Goal: Information Seeking & Learning: Learn about a topic

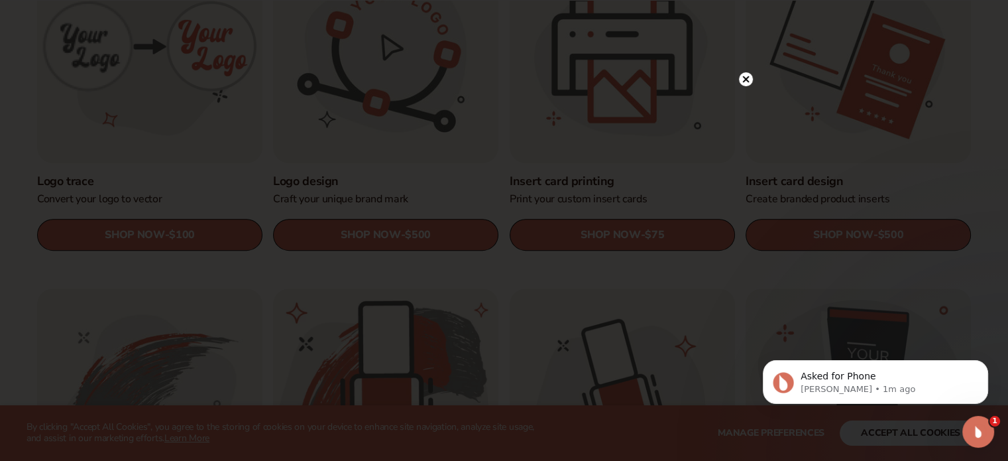
click at [748, 83] on circle at bounding box center [746, 79] width 14 height 14
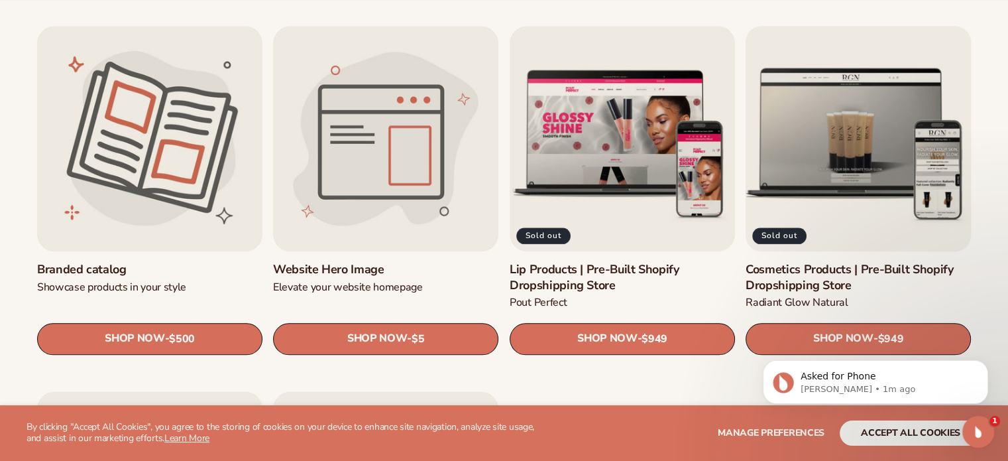
scroll to position [1525, 0]
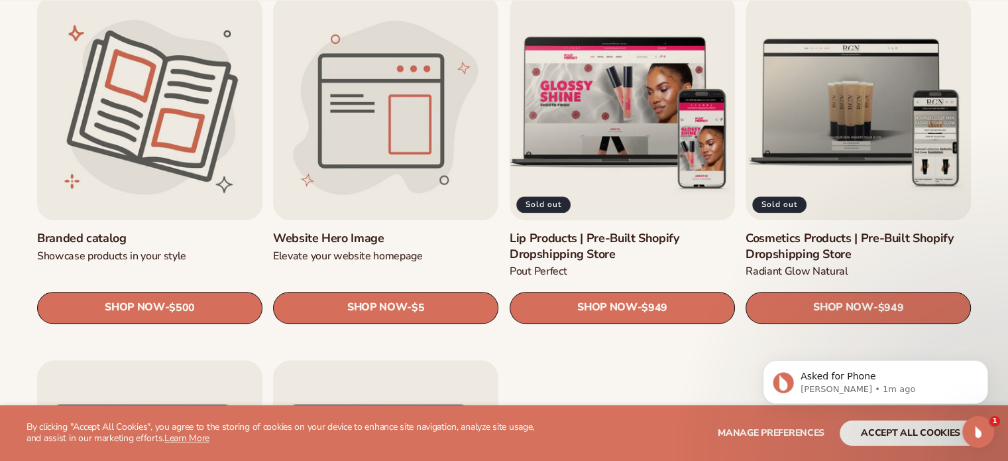
click at [689, 231] on link "Lip Products | Pre-Built Shopify Dropshipping Store" at bounding box center [622, 246] width 225 height 31
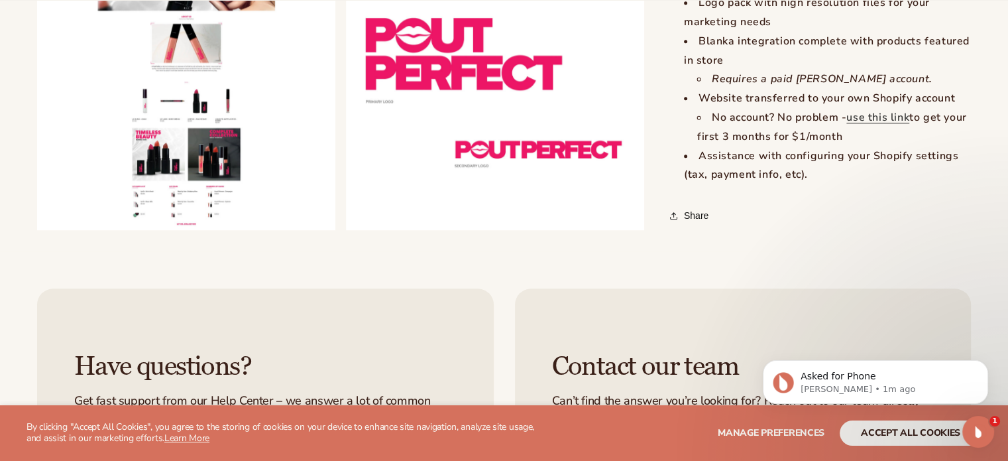
scroll to position [1458, 0]
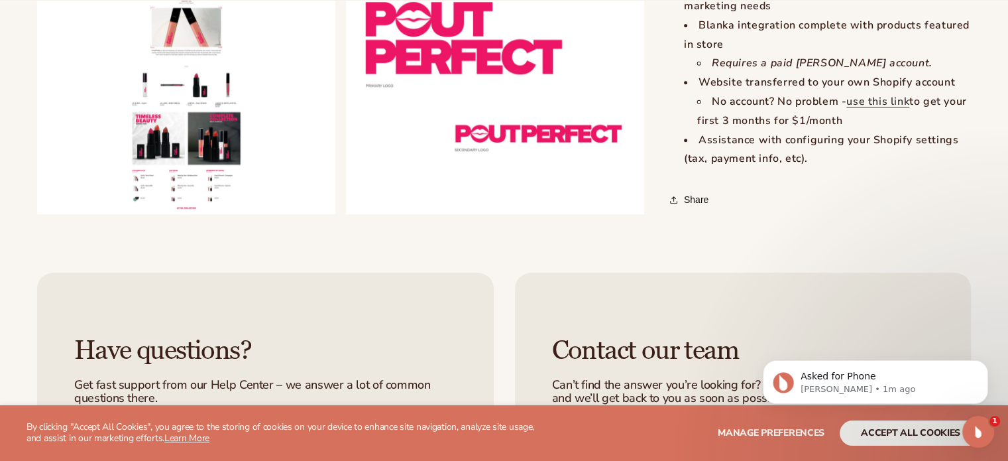
click at [37, 214] on button "Open media 2 in modal" at bounding box center [37, 214] width 0 height 0
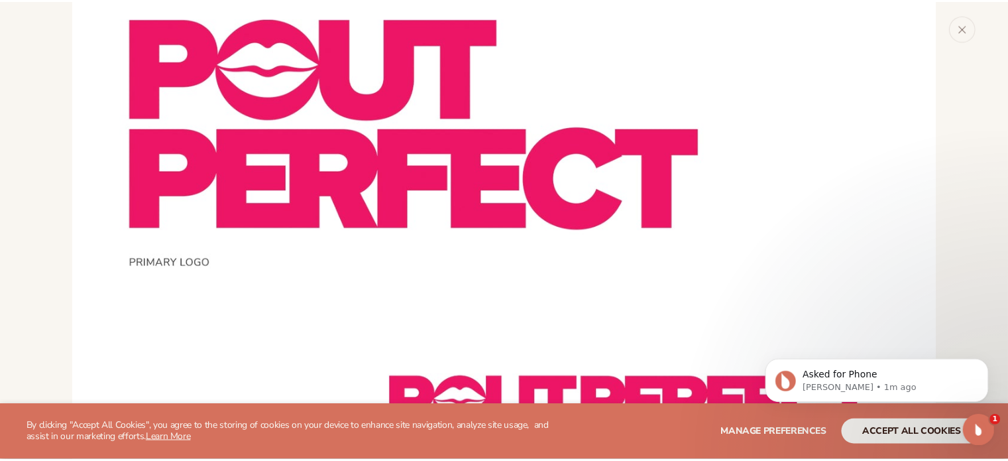
scroll to position [2013, 0]
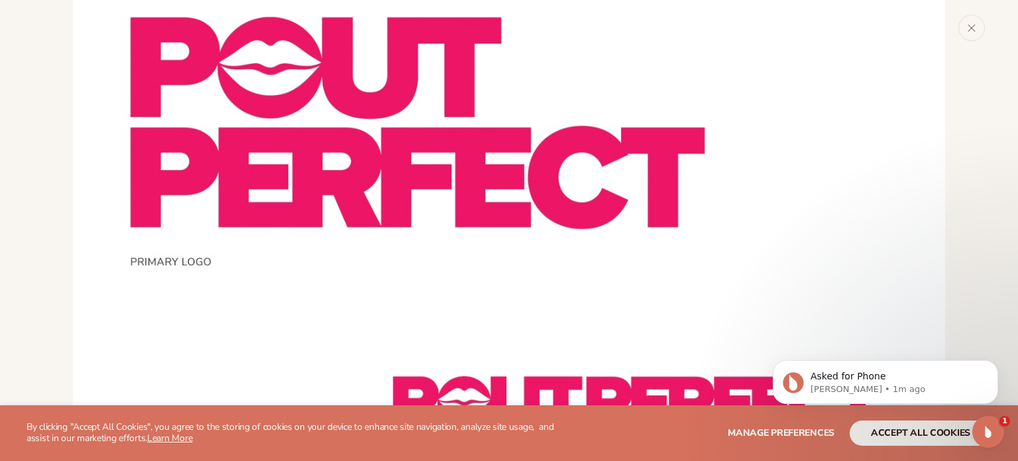
click at [984, 34] on button "Close" at bounding box center [972, 28] width 27 height 27
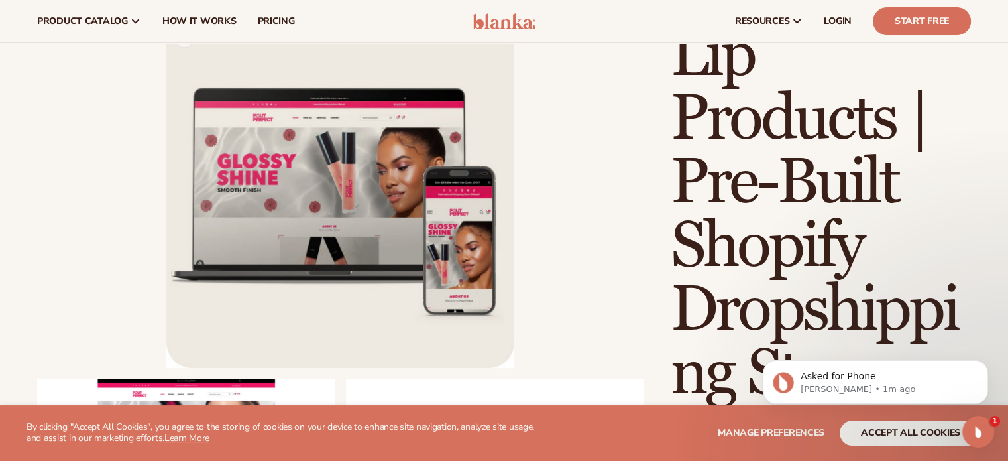
scroll to position [66, 0]
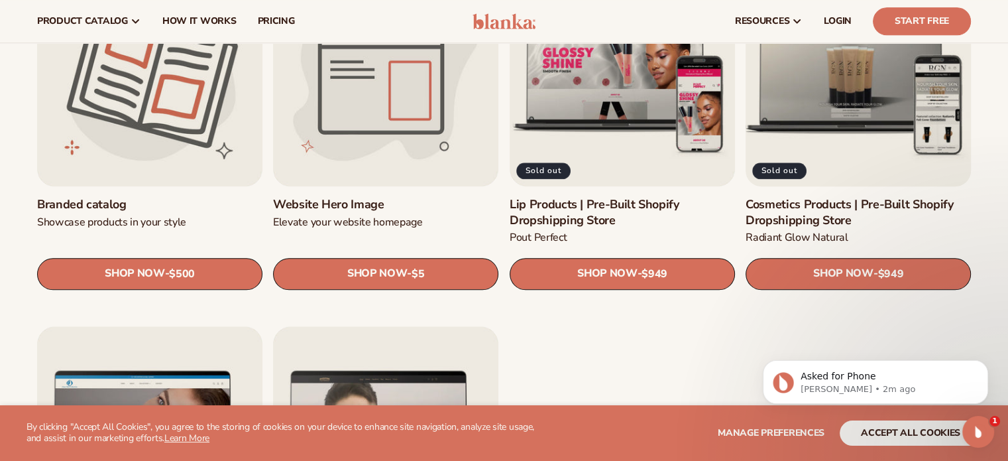
scroll to position [1525, 0]
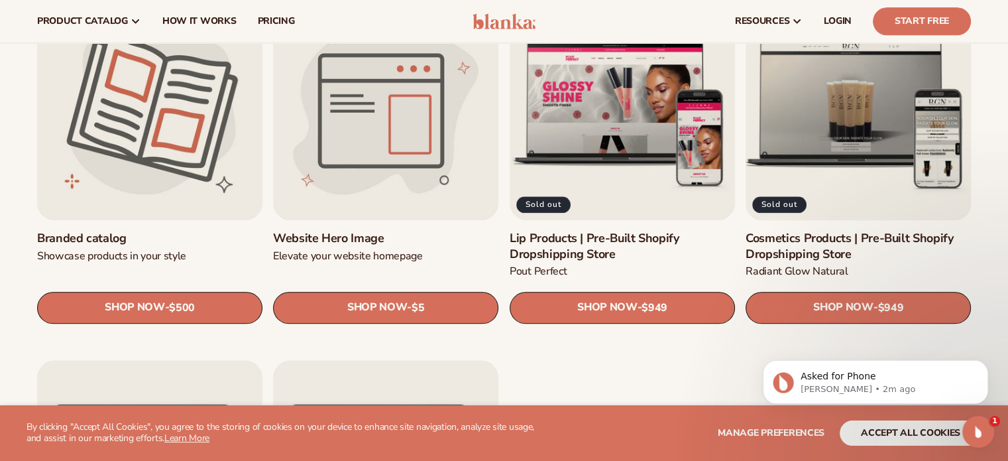
click at [823, 241] on link "Cosmetics Products | Pre-Built Shopify Dropshipping Store" at bounding box center [858, 246] width 225 height 31
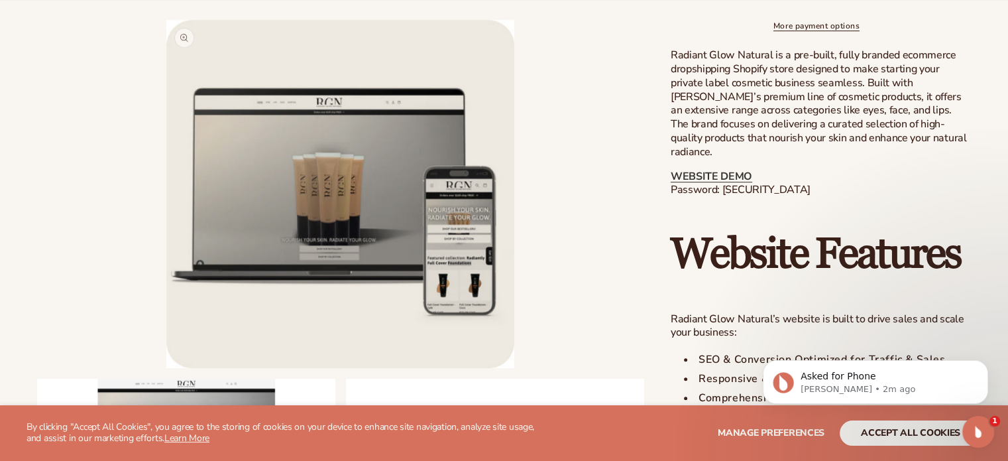
scroll to position [729, 0]
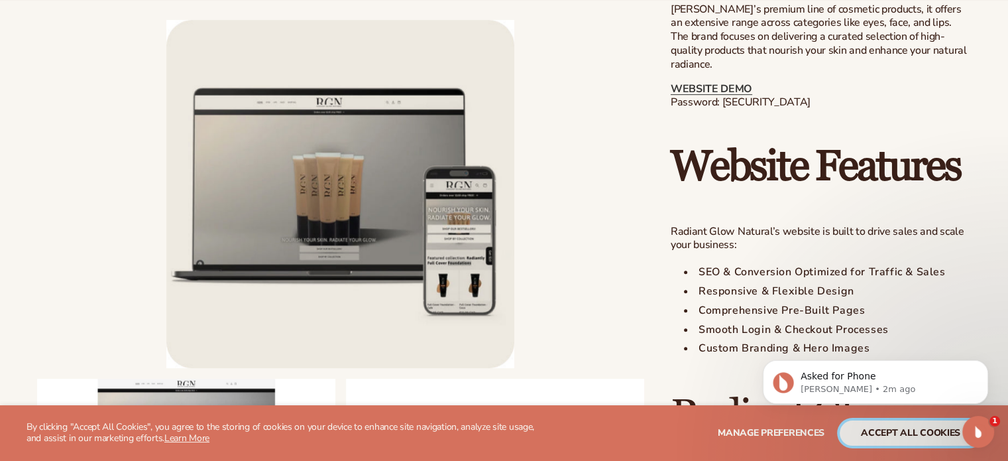
click at [935, 432] on button "accept all cookies" at bounding box center [911, 432] width 142 height 25
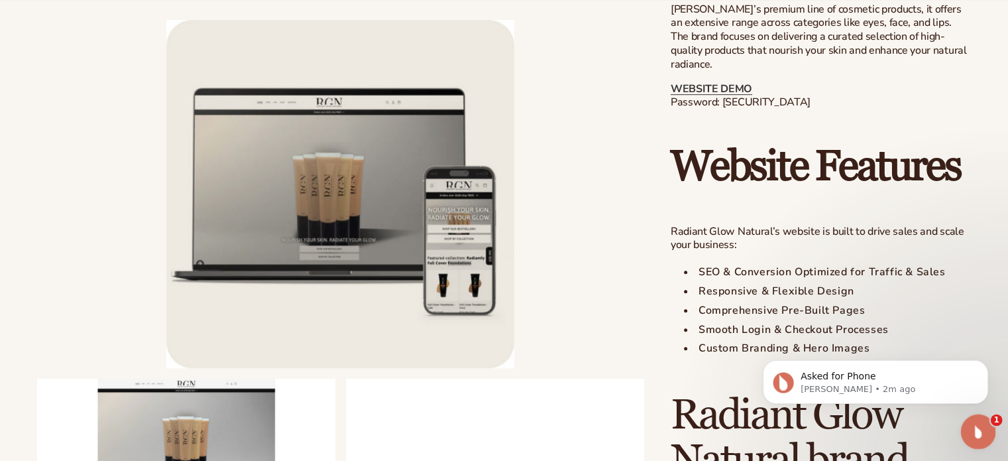
click at [987, 427] on div "Open Intercom Messenger" at bounding box center [977, 430] width 44 height 44
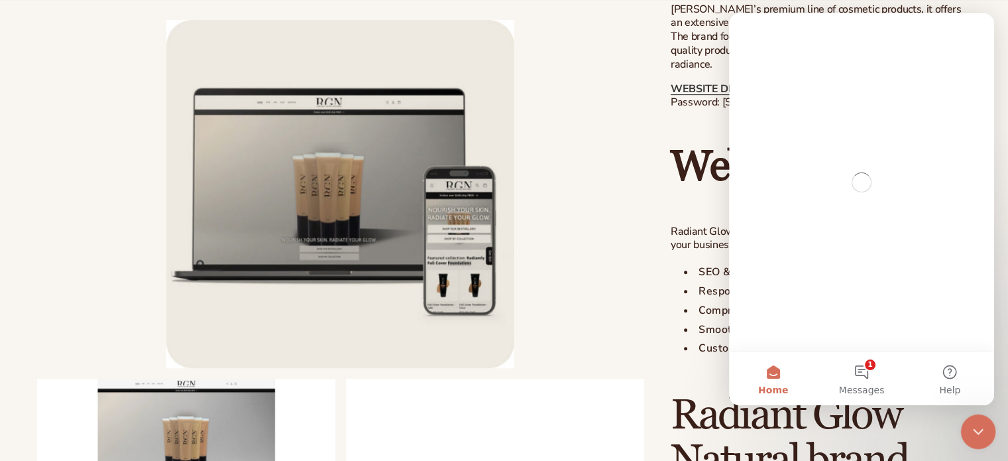
scroll to position [0, 0]
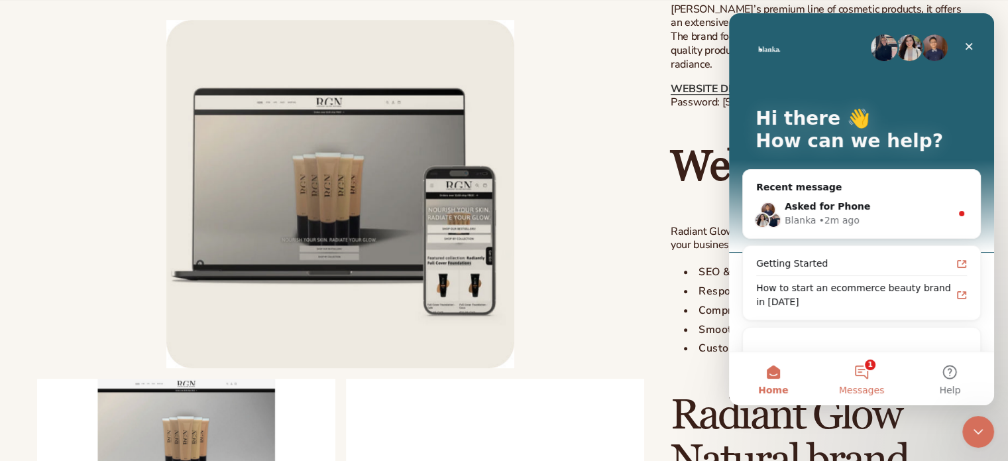
click at [860, 378] on button "1 Messages" at bounding box center [861, 378] width 88 height 53
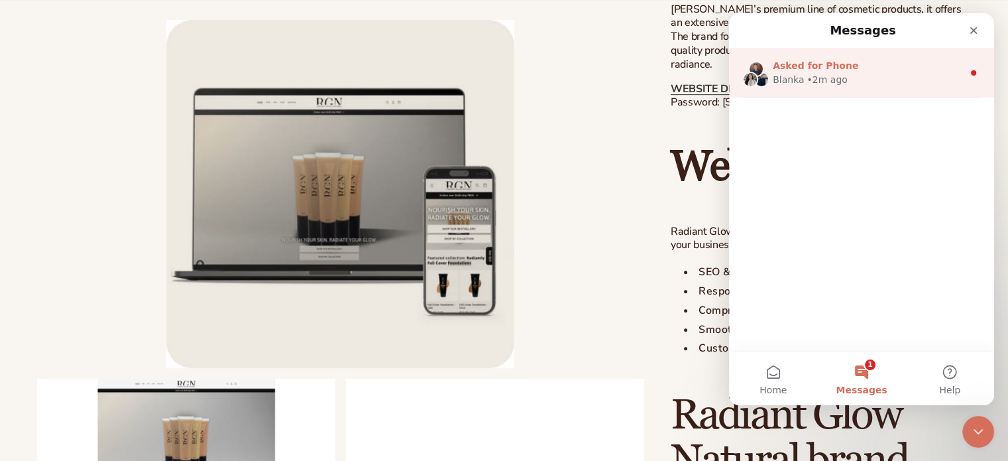
click at [847, 85] on div "Blanka • 2m ago" at bounding box center [868, 80] width 190 height 14
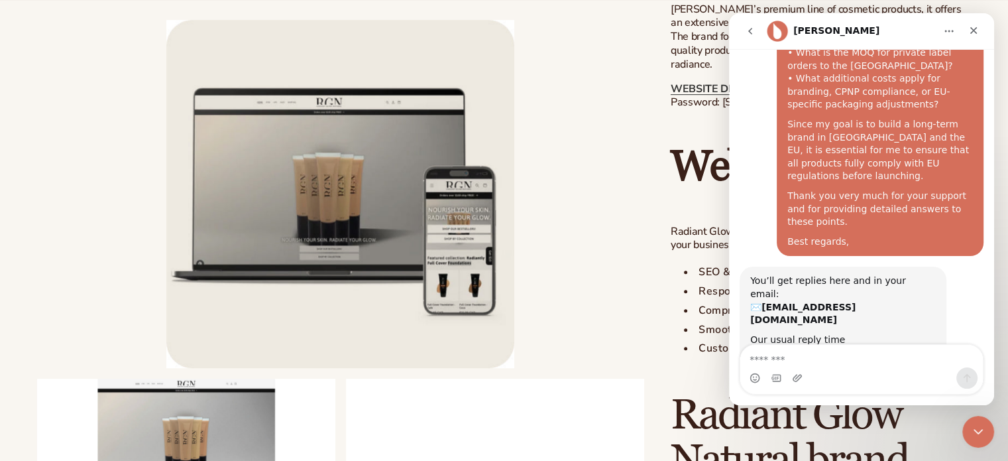
scroll to position [809, 0]
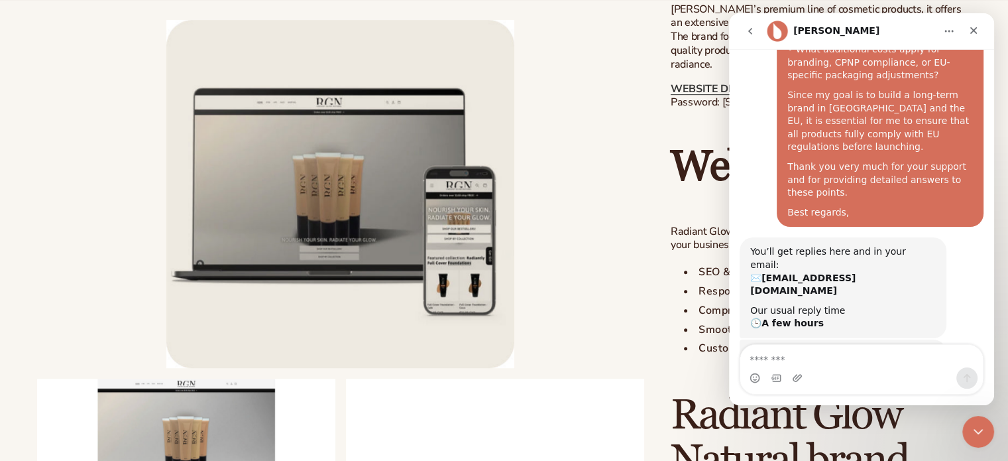
click at [836, 422] on input "***" at bounding box center [861, 435] width 211 height 27
type input "**********"
click at [952, 422] on button "Submit" at bounding box center [954, 435] width 27 height 27
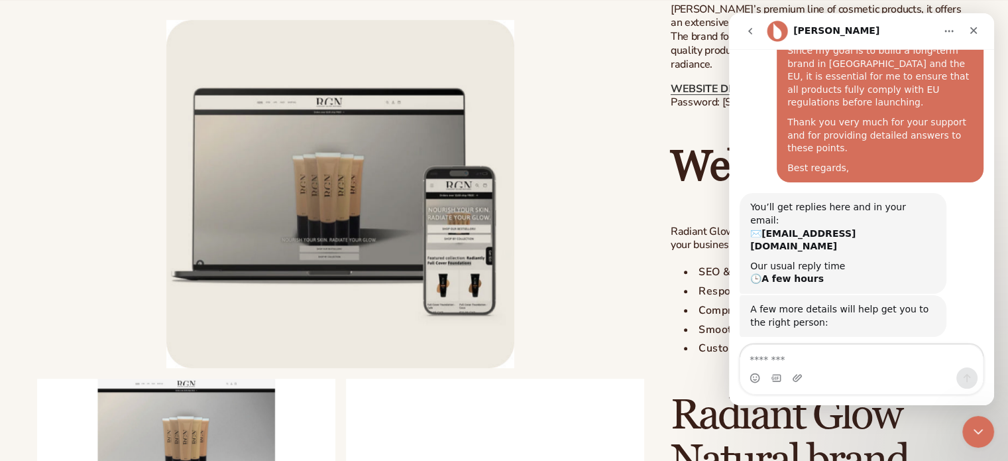
scroll to position [865, 0]
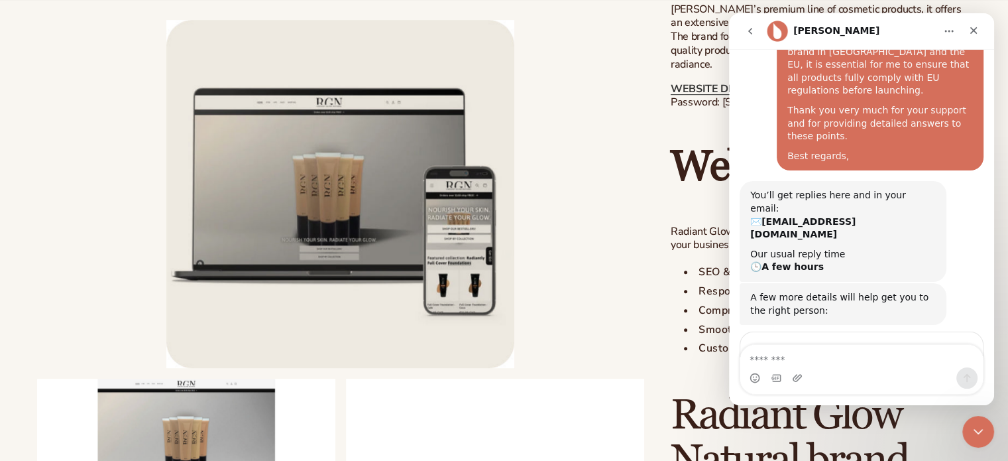
click at [632, 83] on li "Open media 1 in modal" at bounding box center [340, 194] width 607 height 348
click at [969, 28] on div "Close" at bounding box center [974, 31] width 24 height 24
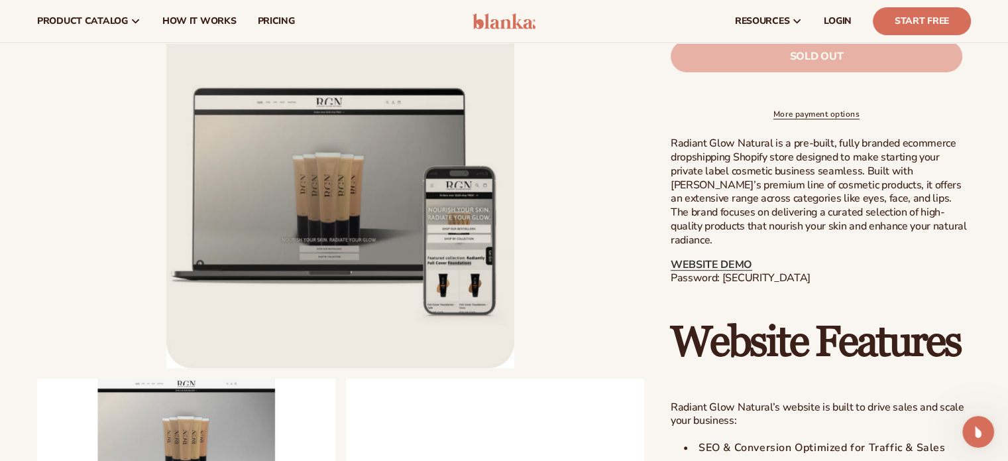
scroll to position [530, 0]
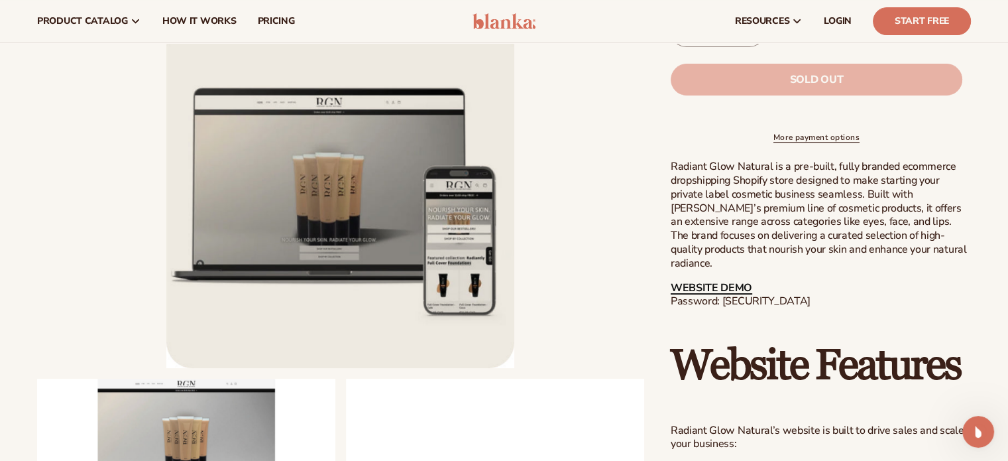
click at [725, 284] on link "WEBSITE DEMO" at bounding box center [712, 287] width 82 height 15
drag, startPoint x: 809, startPoint y: 304, endPoint x: 729, endPoint y: 295, distance: 81.3
click at [724, 298] on p "WEBSITE DEMO Password: blanka-cosmetics" at bounding box center [821, 295] width 300 height 28
copy p "blanka-cosmetics"
click at [692, 282] on link "WEBSITE DEMO" at bounding box center [712, 287] width 82 height 15
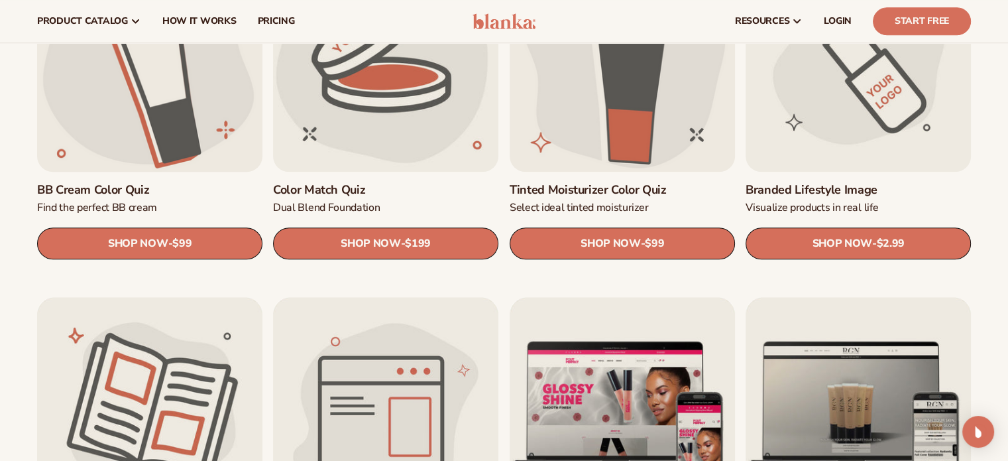
scroll to position [1061, 0]
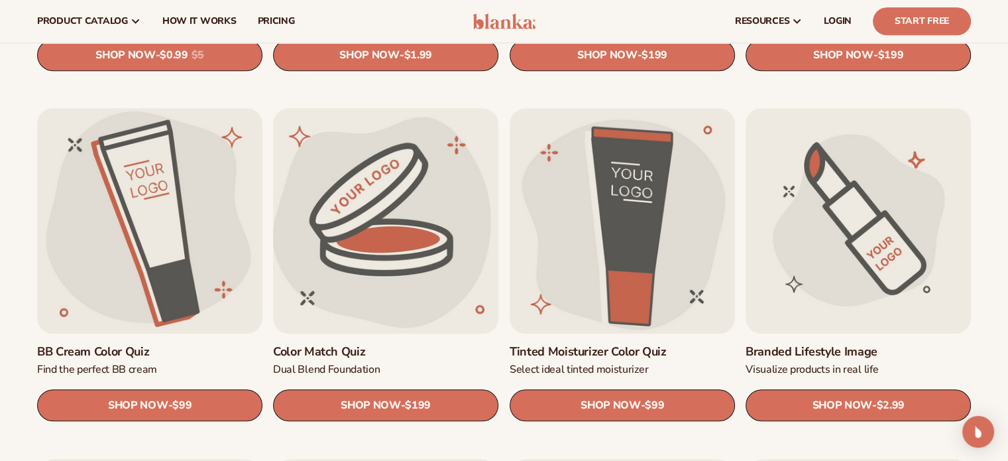
click at [361, 355] on link "Color Match Quiz" at bounding box center [385, 351] width 225 height 15
